Goal: Information Seeking & Learning: Check status

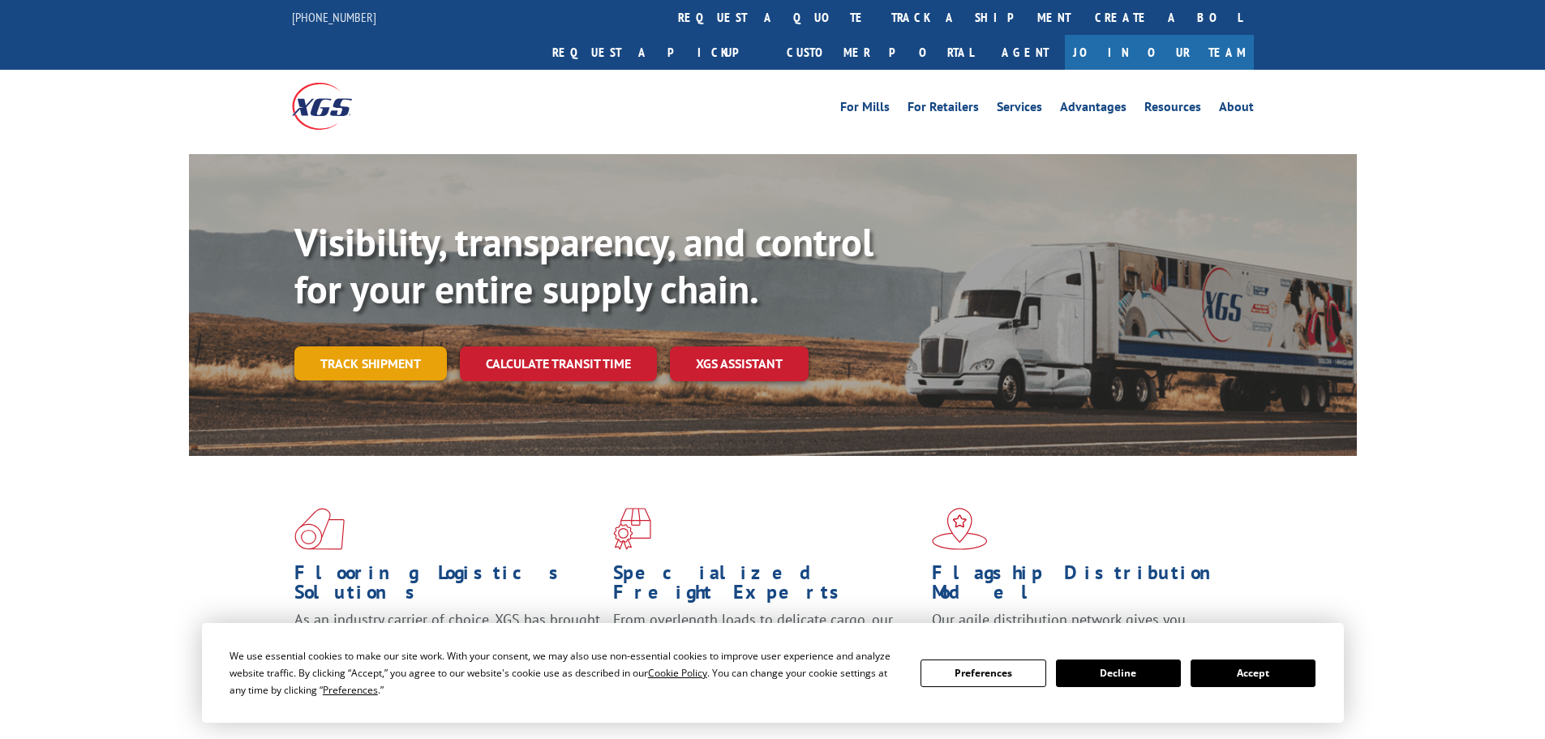
click at [350, 346] on link "Track shipment" at bounding box center [370, 363] width 153 height 34
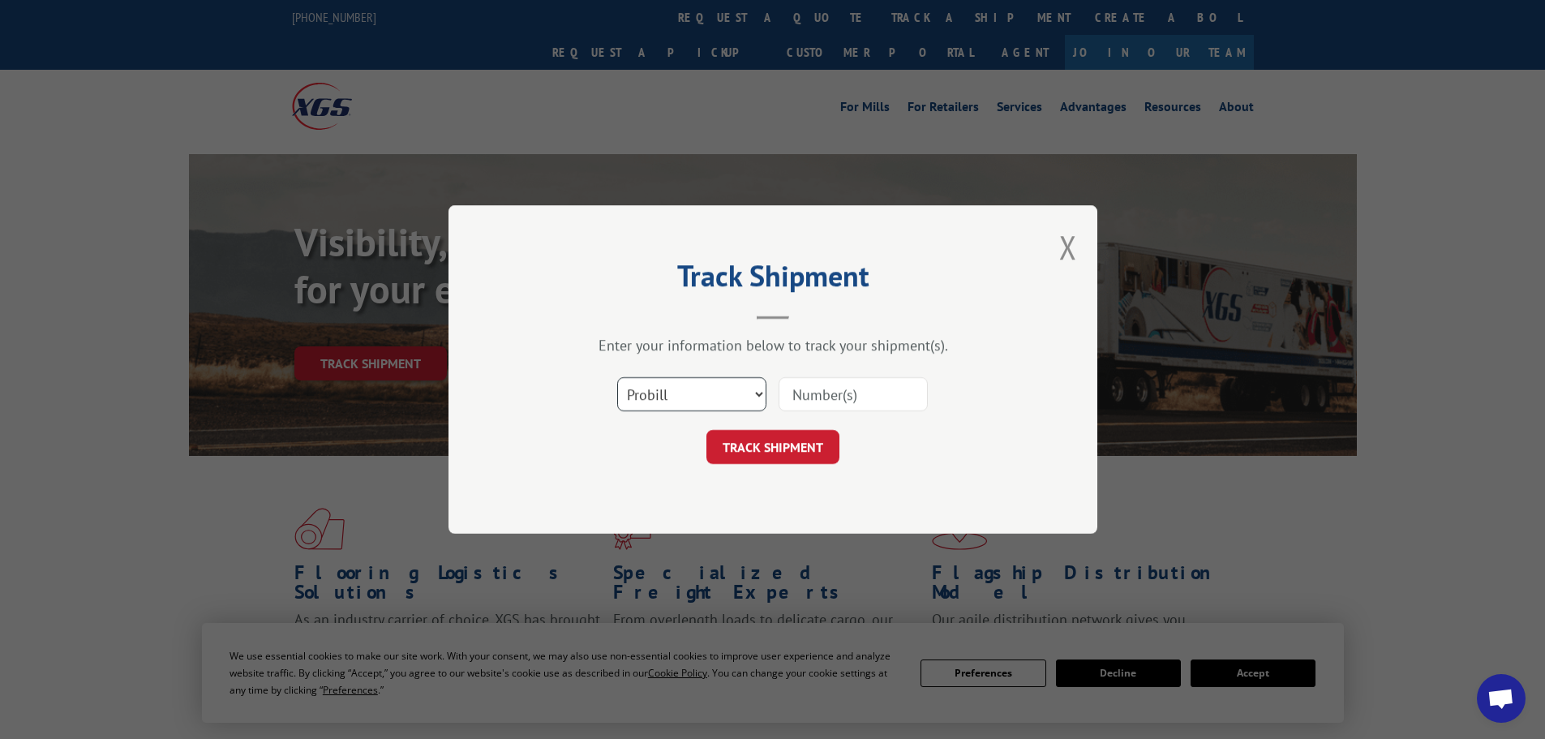
click at [698, 396] on select "Select category... Probill BOL PO" at bounding box center [691, 394] width 149 height 34
select select "bol"
click at [617, 377] on select "Select category... Probill BOL PO" at bounding box center [691, 394] width 149 height 34
click at [827, 392] on input at bounding box center [853, 394] width 149 height 34
paste input "17477019"
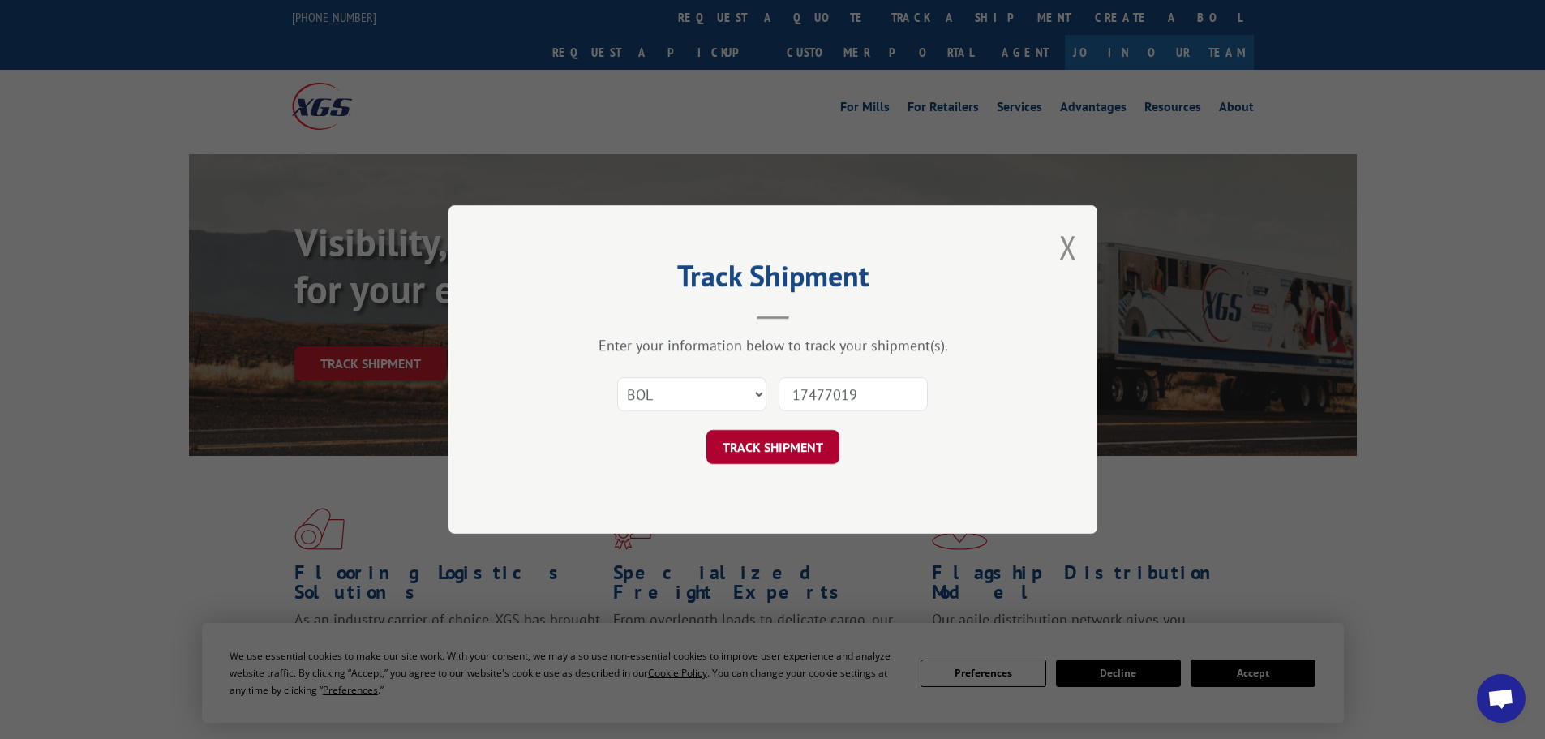
type input "17477019"
click at [781, 454] on button "TRACK SHIPMENT" at bounding box center [773, 447] width 133 height 34
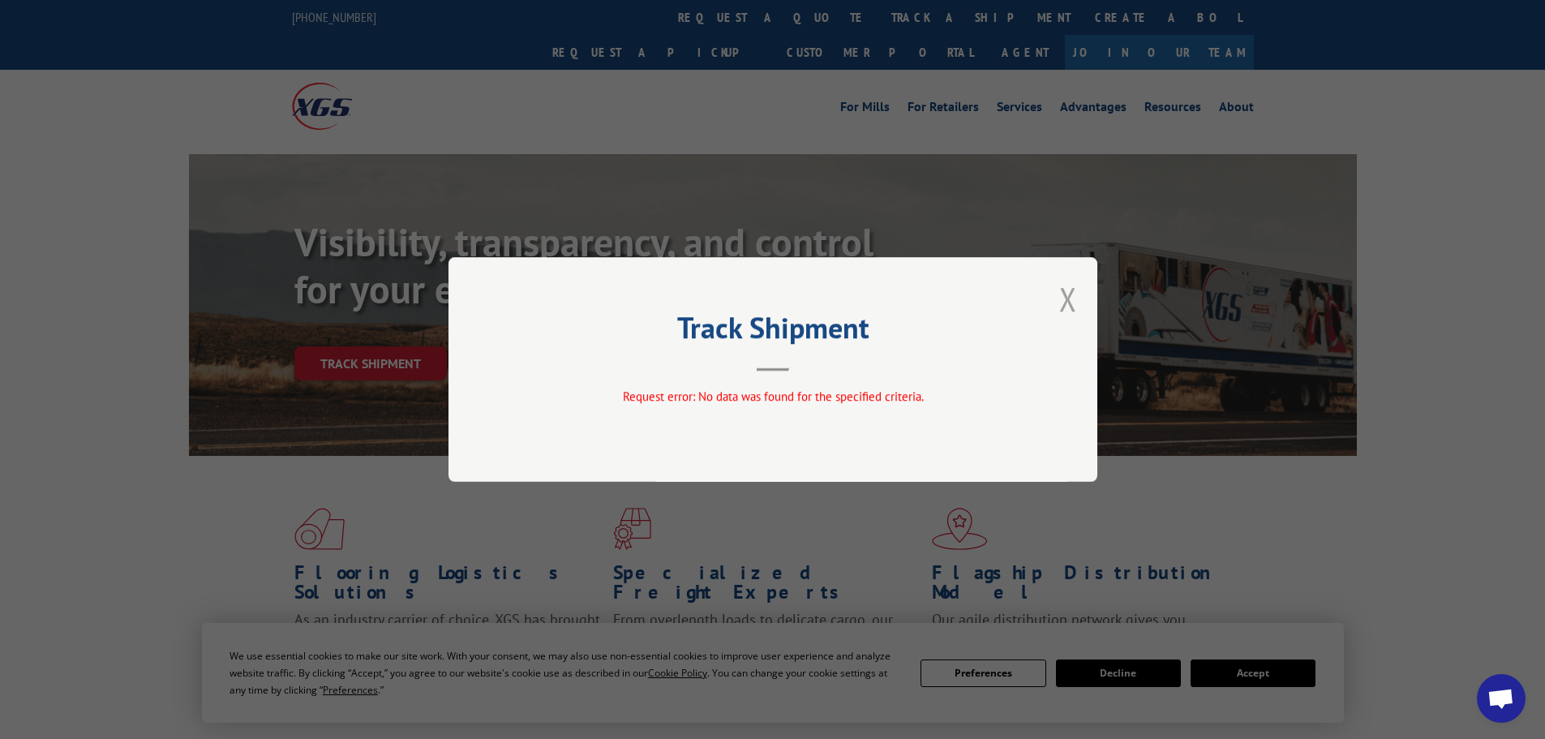
click at [1066, 307] on button "Close modal" at bounding box center [1069, 298] width 18 height 43
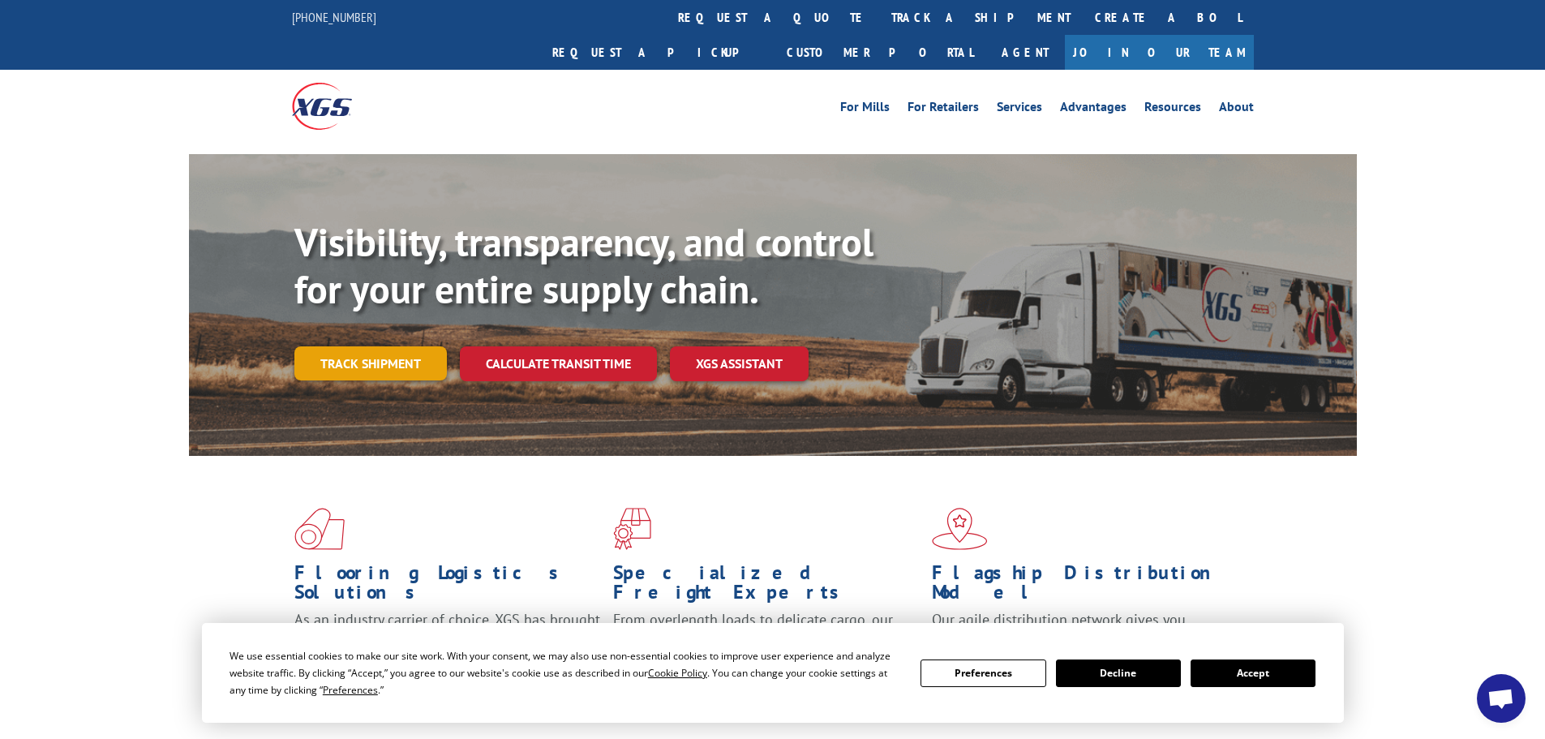
click at [356, 346] on link "Track shipment" at bounding box center [370, 363] width 153 height 34
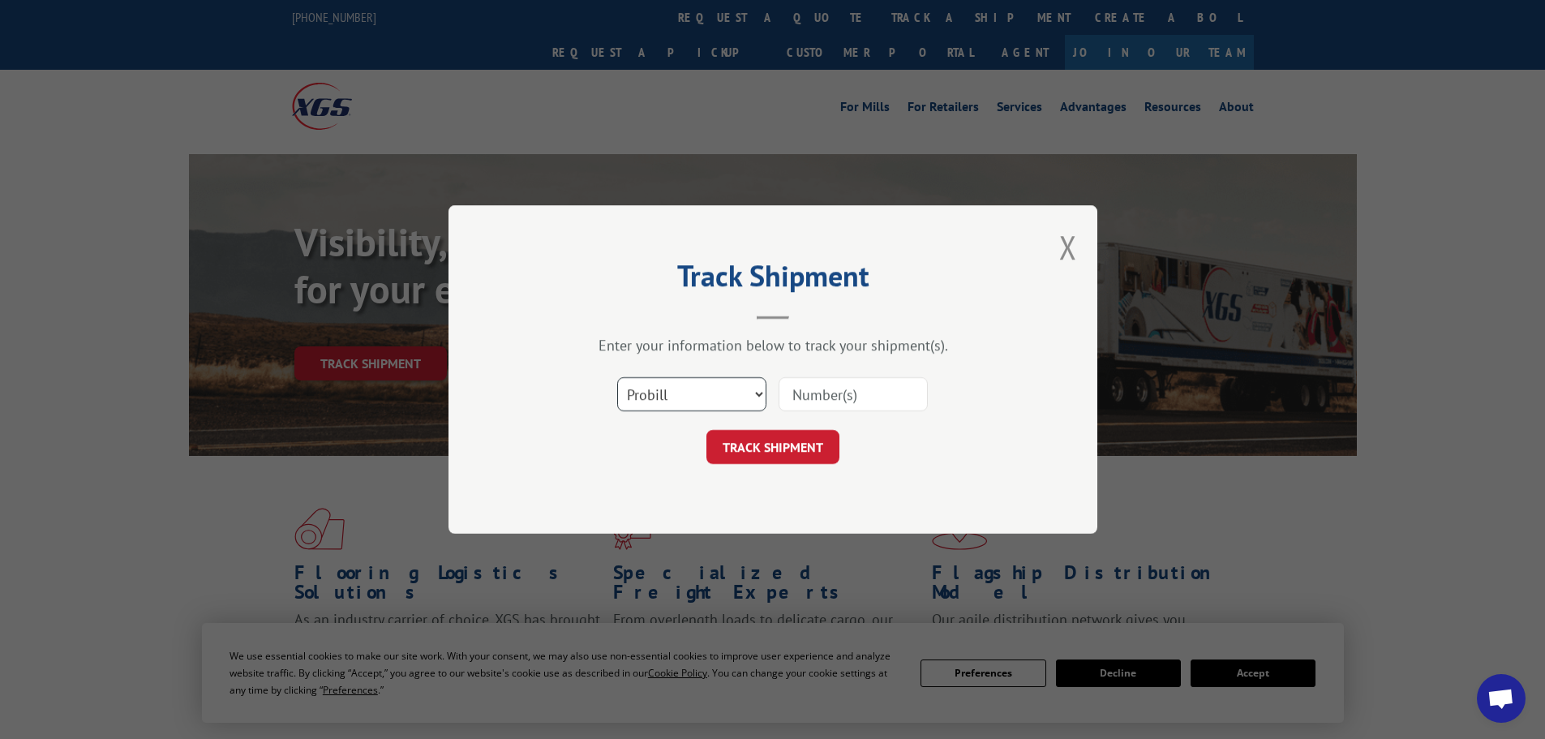
click at [635, 382] on select "Select category... Probill BOL PO" at bounding box center [691, 394] width 149 height 34
click at [881, 394] on input at bounding box center [853, 394] width 149 height 34
paste input "17477019"
type input "17477019"
click at [754, 441] on button "TRACK SHIPMENT" at bounding box center [773, 447] width 133 height 34
